Goal: Find specific page/section

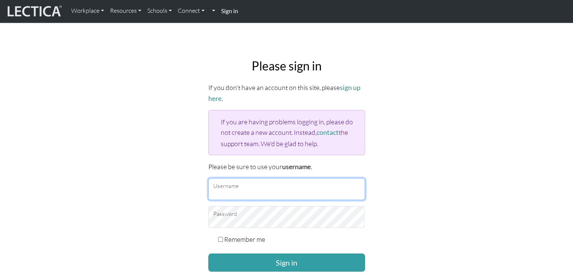
click at [256, 184] on input "Username" at bounding box center [286, 189] width 157 height 22
type input "Atenea"
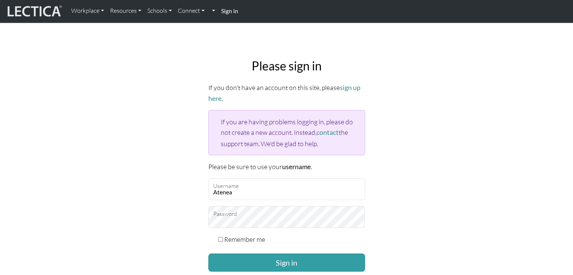
click at [208, 253] on button "Sign in" at bounding box center [286, 262] width 157 height 18
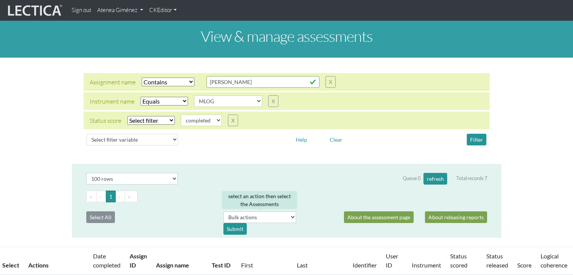
select select "icontains"
select select "MLOG"
select select
select select "100"
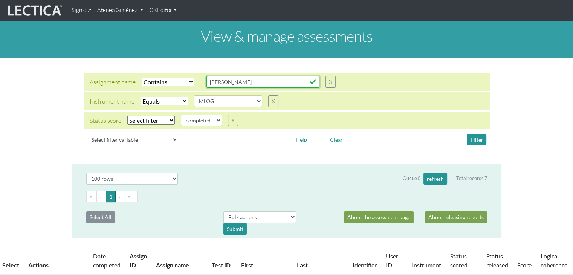
drag, startPoint x: 231, startPoint y: 84, endPoint x: 174, endPoint y: 83, distance: 57.3
click at [174, 83] on div "Assignment name Select filter Equals Does not equal Contains Does not contain S…" at bounding box center [213, 82] width 246 height 12
click at [186, 85] on select "Select filter Equals Does not equal Contains Does not contain Starts with Ends …" at bounding box center [168, 82] width 53 height 9
select select
click at [142, 78] on select "Select filter Equals Does not equal Contains Does not contain Starts with Ends …" at bounding box center [168, 82] width 53 height 9
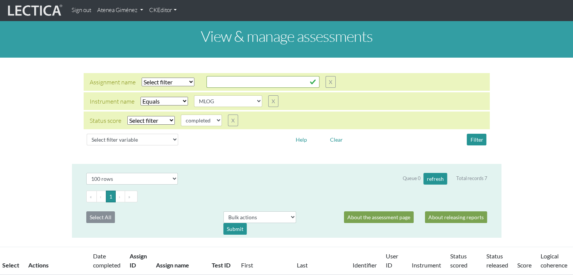
click at [177, 105] on select "Select filter Equals Does not equal" at bounding box center [163, 101] width 47 height 9
select select
click at [140, 97] on select "Select filter Equals Does not equal" at bounding box center [163, 101] width 47 height 9
click at [169, 121] on select "Select filter Equals Does not equal" at bounding box center [150, 120] width 47 height 9
select select "iexact"
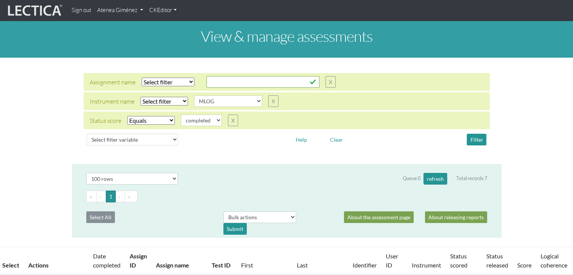
click at [127, 116] on select "Select filter Equals Does not equal" at bounding box center [150, 120] width 47 height 9
click at [474, 137] on button "Filter" at bounding box center [477, 140] width 20 height 12
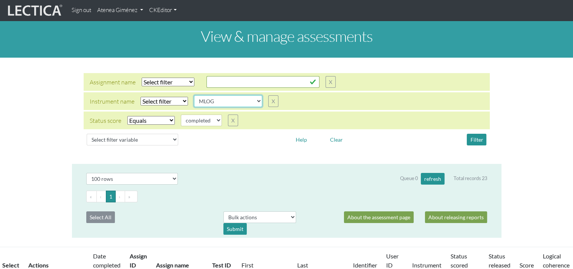
click at [217, 104] on select "AGLA FFRA FOLA GSDA KMJA KSOI LCHA LDMA LDPA LERA LESA LIMA LLRA LMBE LNSA LPHA…" at bounding box center [228, 101] width 68 height 12
click at [231, 145] on div at bounding box center [235, 140] width 103 height 12
click at [133, 15] on link "Atenea Giménez" at bounding box center [120, 10] width 52 height 15
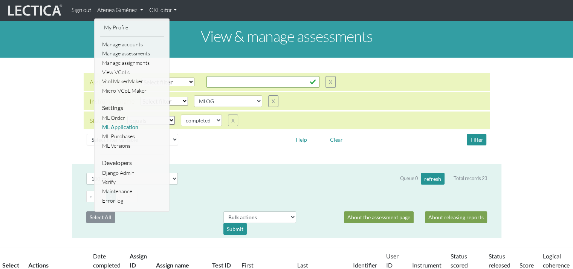
click at [126, 128] on link "ML Application" at bounding box center [132, 127] width 64 height 9
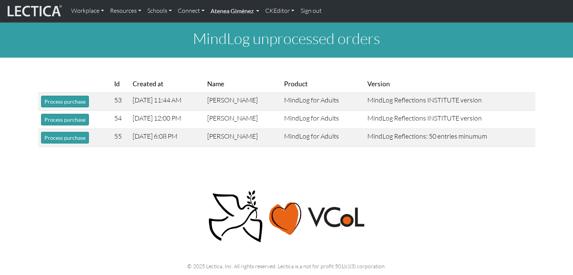
click at [252, 13] on link "Atenea Giménez" at bounding box center [235, 11] width 55 height 16
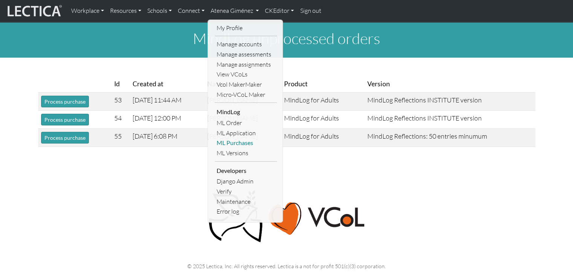
click at [247, 146] on link "ML Purchases" at bounding box center [246, 143] width 62 height 10
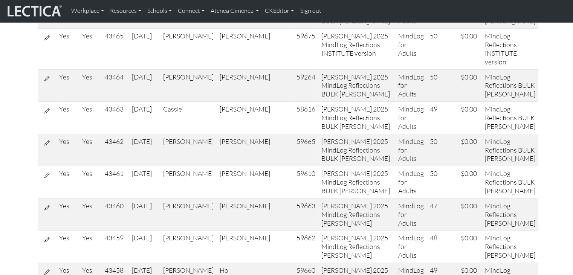
scroll to position [490, 0]
